Goal: Information Seeking & Learning: Learn about a topic

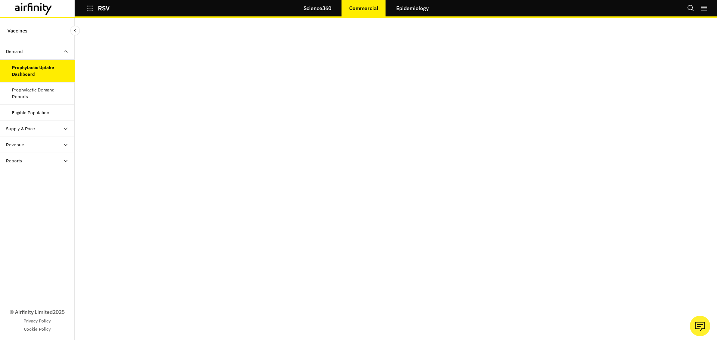
scroll to position [15, 0]
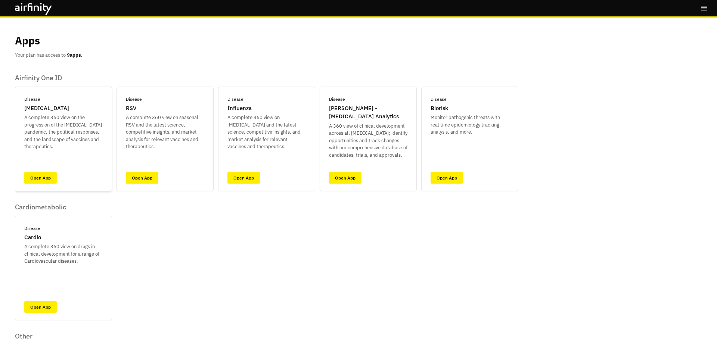
click at [35, 172] on div "Disease [MEDICAL_DATA] A complete 360 view on the progression of the [MEDICAL_D…" at bounding box center [63, 139] width 97 height 105
click at [35, 176] on link "Open App" at bounding box center [40, 178] width 32 height 12
